Goal: Navigation & Orientation: Understand site structure

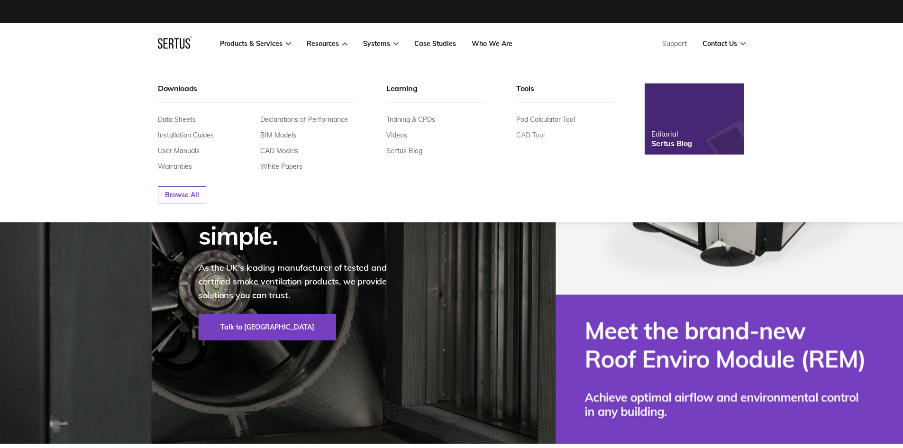
click at [534, 138] on link "CAD Tool" at bounding box center [530, 135] width 28 height 9
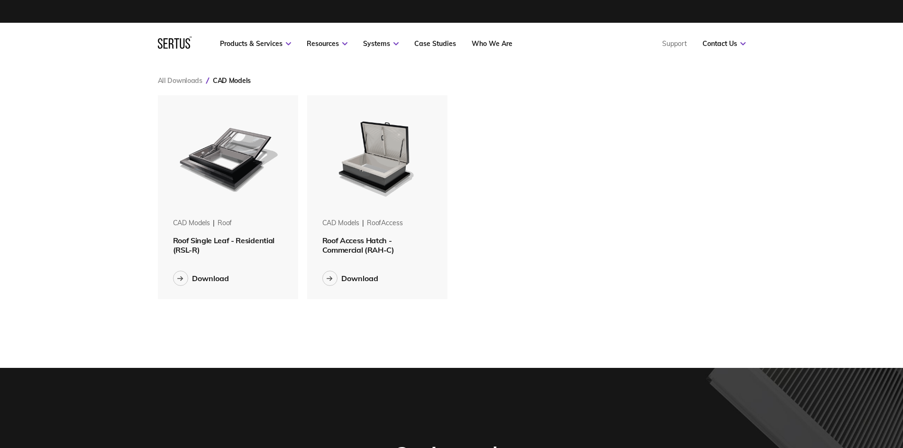
scroll to position [219, 603]
click at [480, 42] on link "Who We Are" at bounding box center [492, 43] width 41 height 9
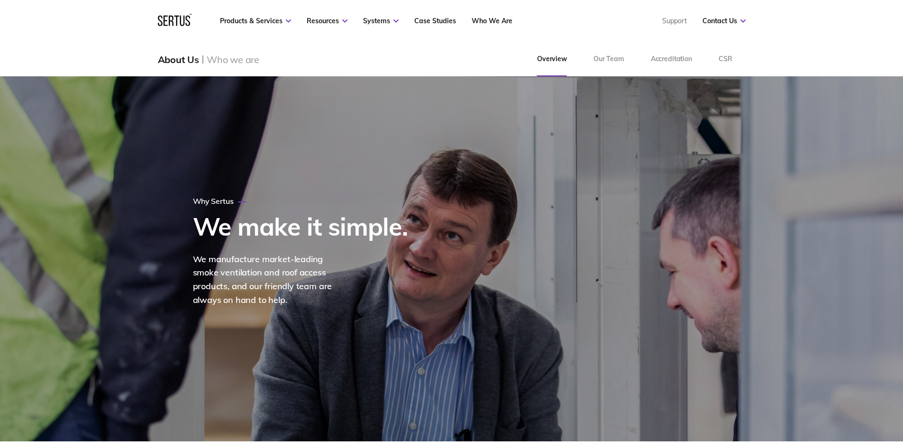
scroll to position [47, 0]
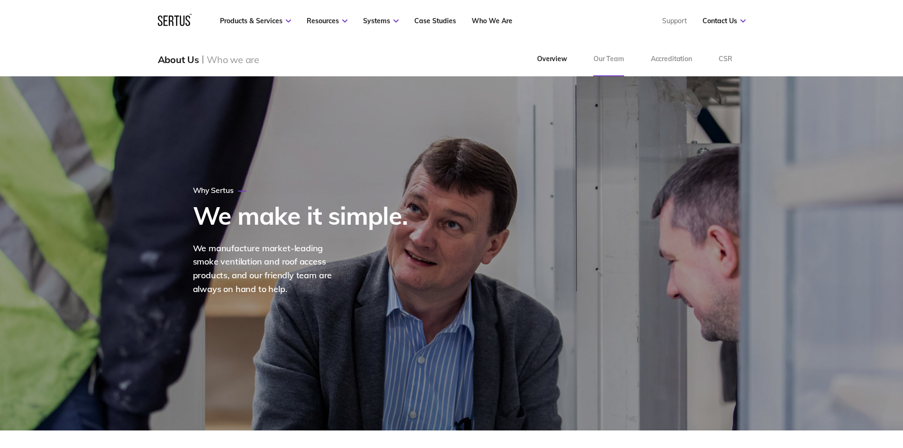
click at [597, 55] on link "Our Team" at bounding box center [608, 59] width 57 height 34
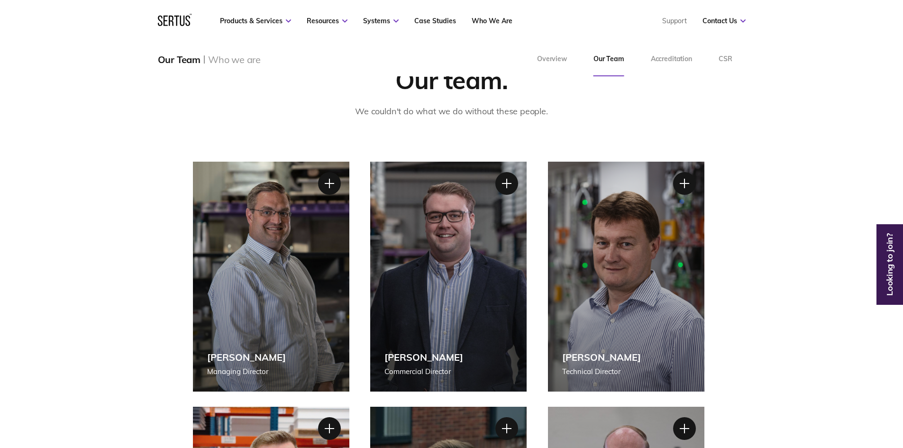
scroll to position [47, 0]
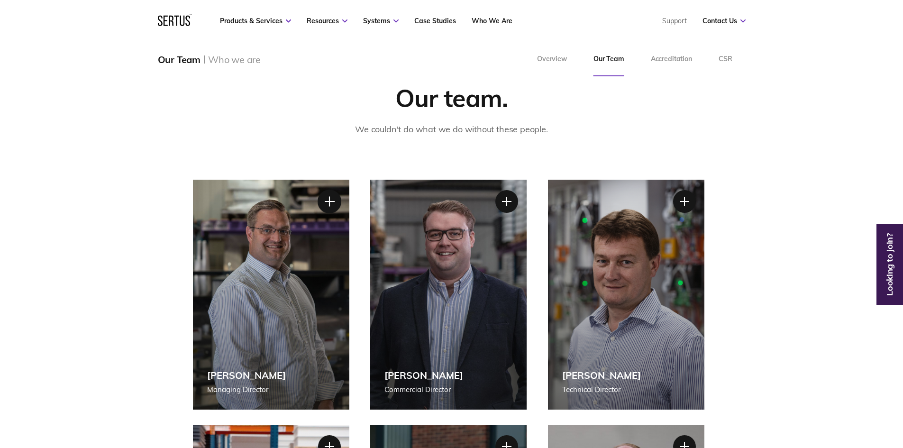
click at [329, 200] on div at bounding box center [329, 202] width 24 height 24
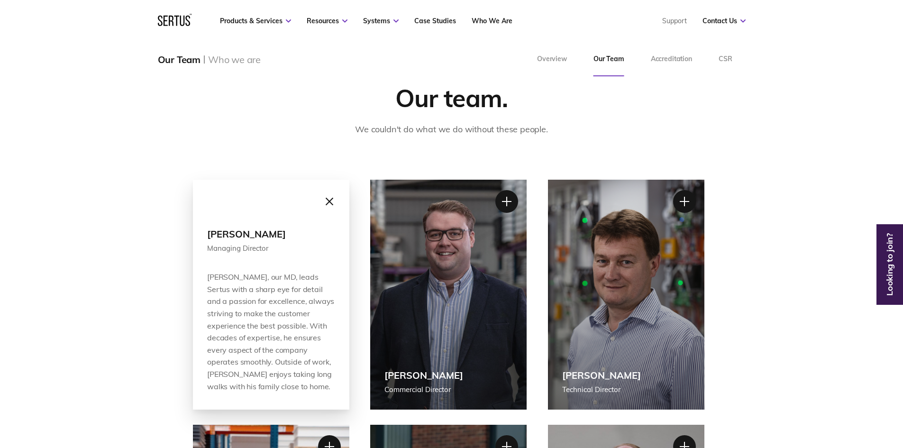
click at [329, 201] on div at bounding box center [329, 202] width 24 height 24
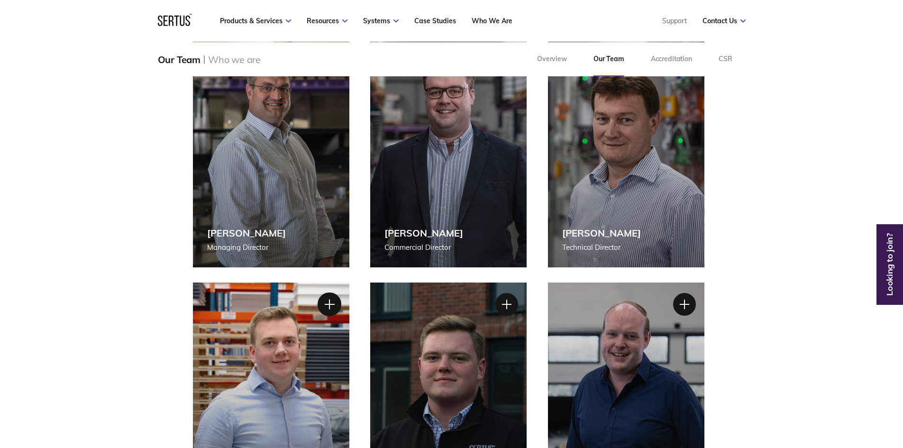
click at [329, 310] on div at bounding box center [329, 304] width 24 height 24
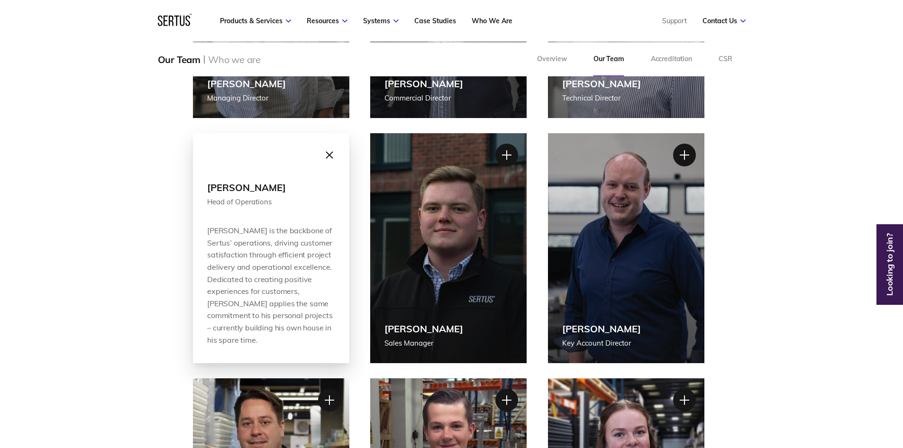
scroll to position [332, 0]
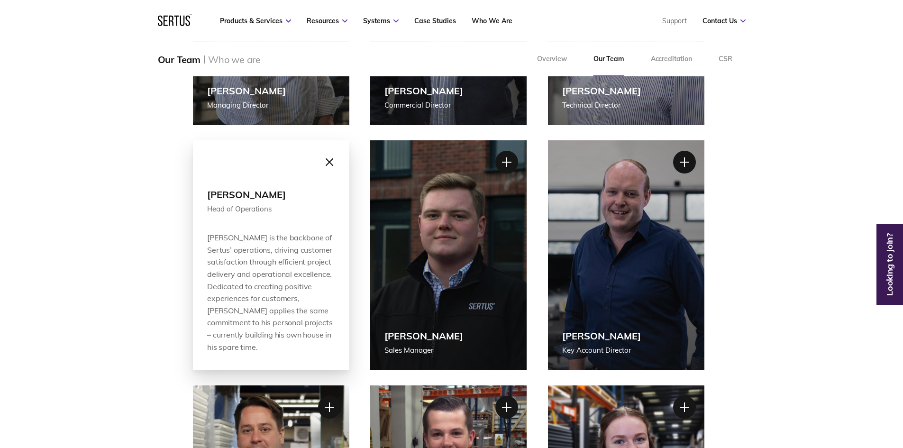
click at [325, 159] on div at bounding box center [329, 162] width 24 height 24
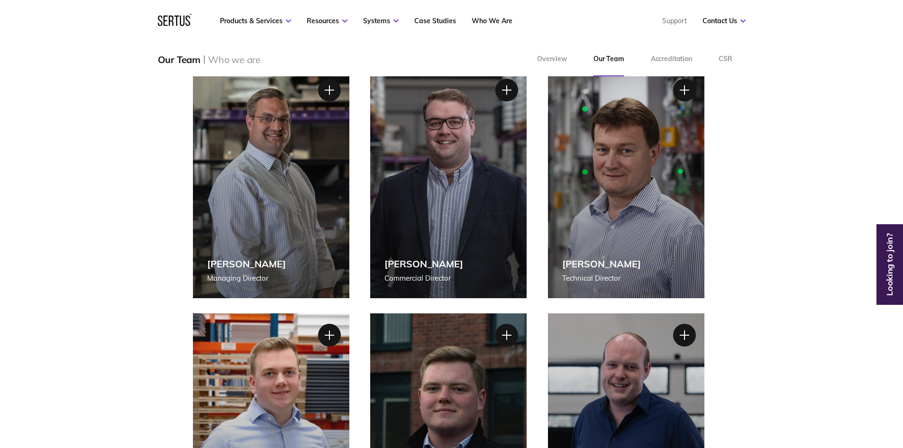
scroll to position [142, 0]
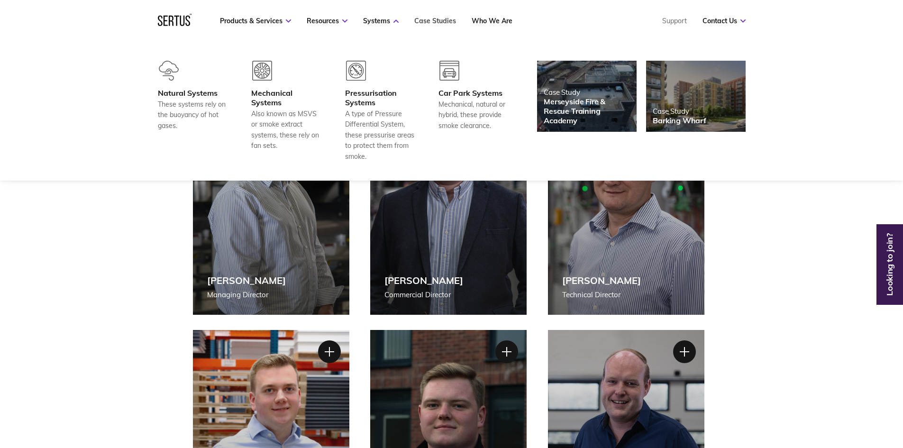
click at [428, 18] on link "Case Studies" at bounding box center [435, 21] width 42 height 9
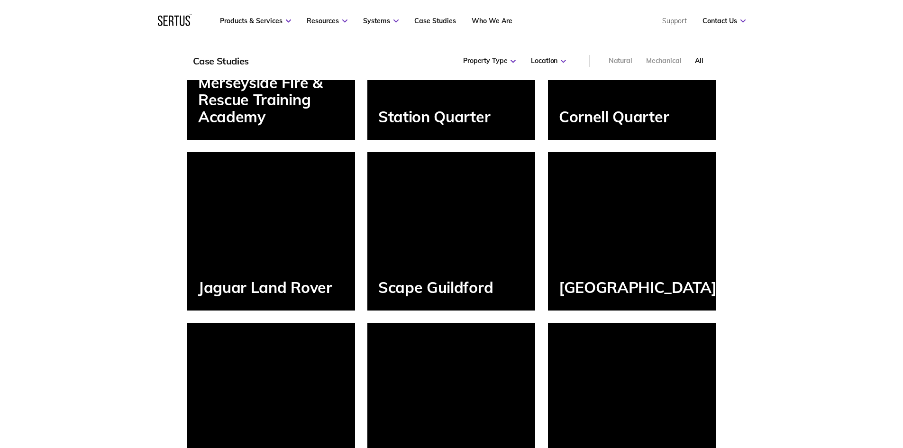
scroll to position [948, 0]
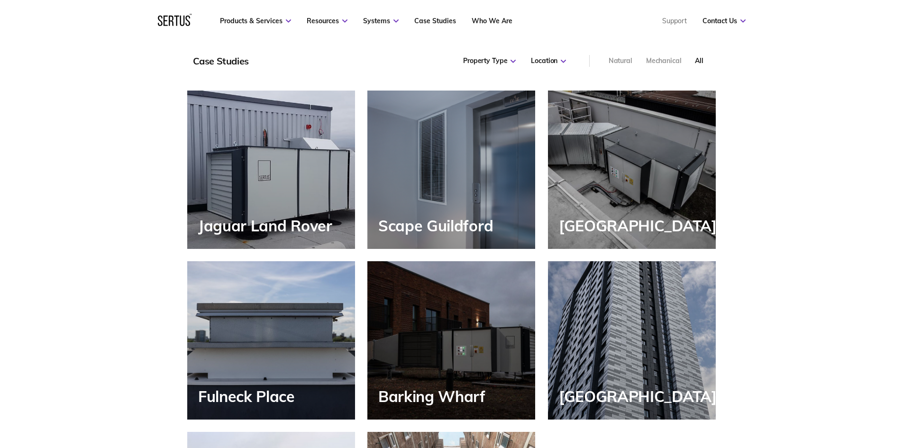
click at [297, 203] on div "Jaguar Land Rover" at bounding box center [271, 170] width 168 height 158
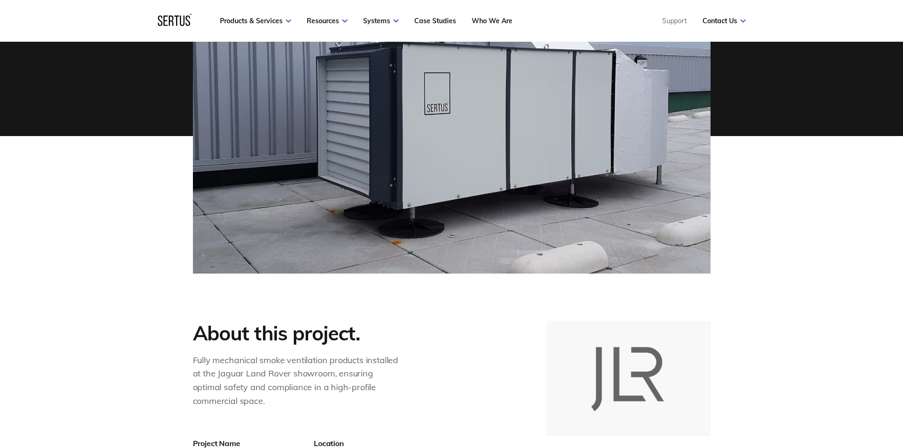
scroll to position [521, 0]
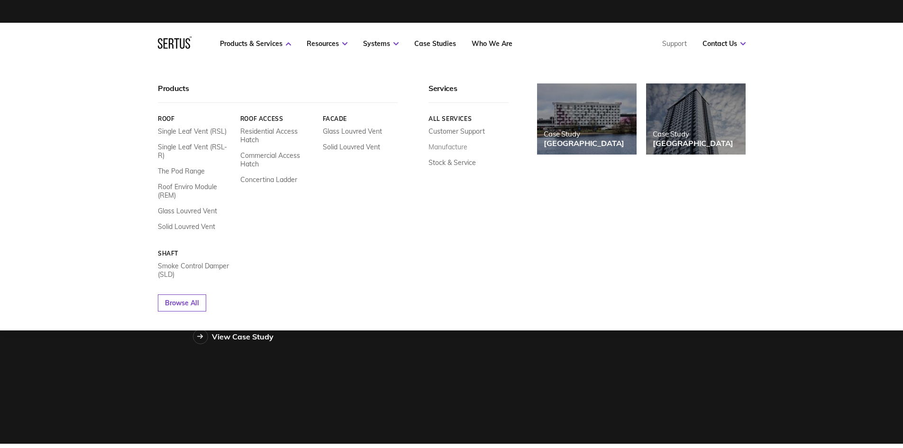
click at [451, 148] on link "Manufacture" at bounding box center [448, 147] width 39 height 9
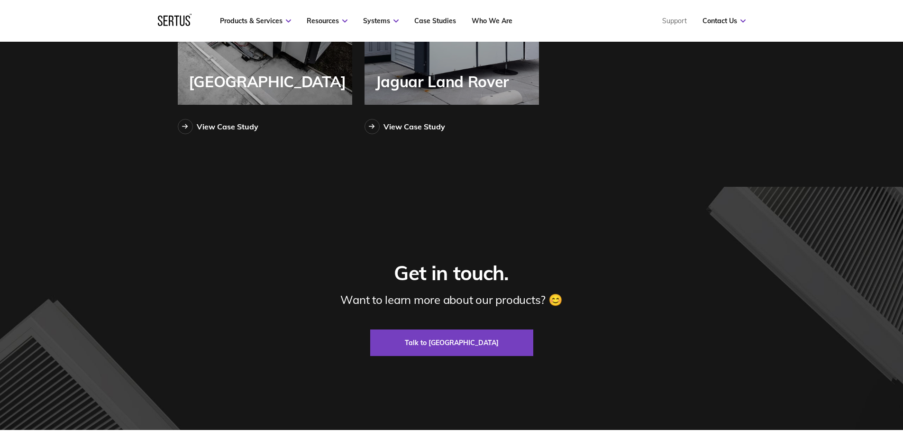
scroll to position [2127, 0]
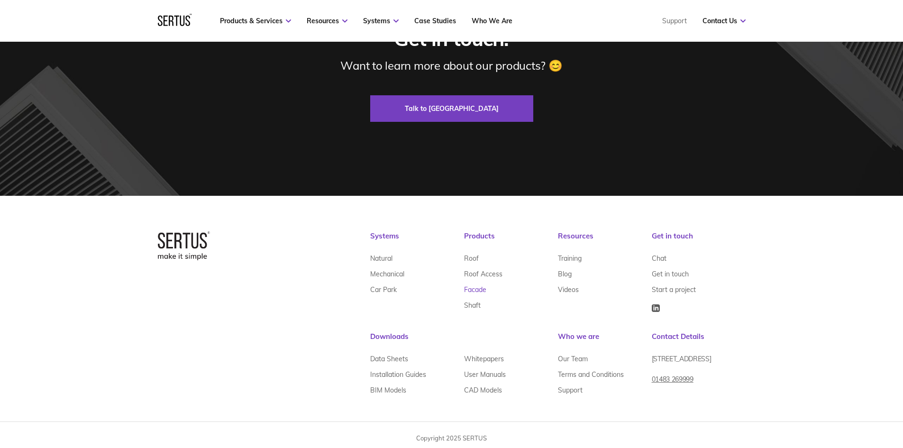
click at [468, 286] on link "Facade" at bounding box center [475, 290] width 22 height 16
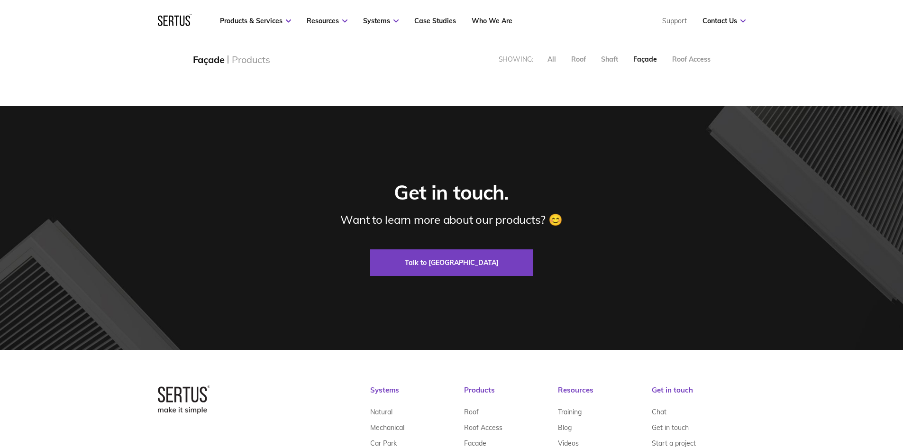
scroll to position [623, 0]
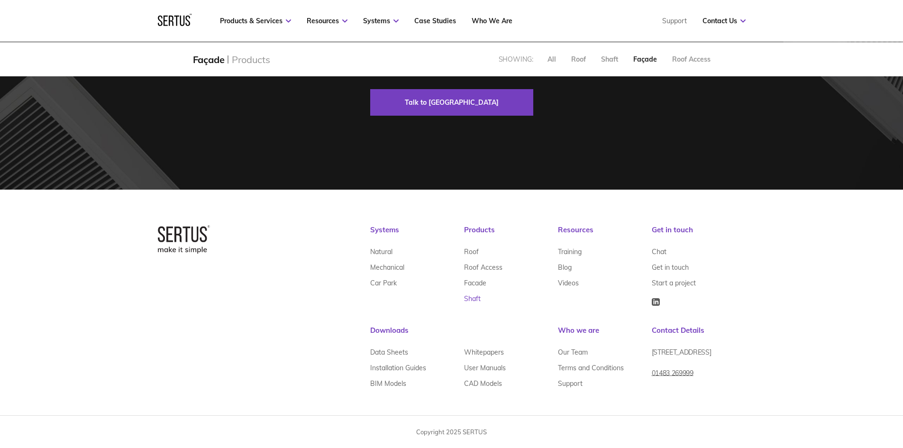
click at [468, 295] on link "Shaft" at bounding box center [472, 299] width 17 height 16
click at [397, 365] on link "Installation Guides" at bounding box center [398, 368] width 56 height 16
